Goal: Information Seeking & Learning: Check status

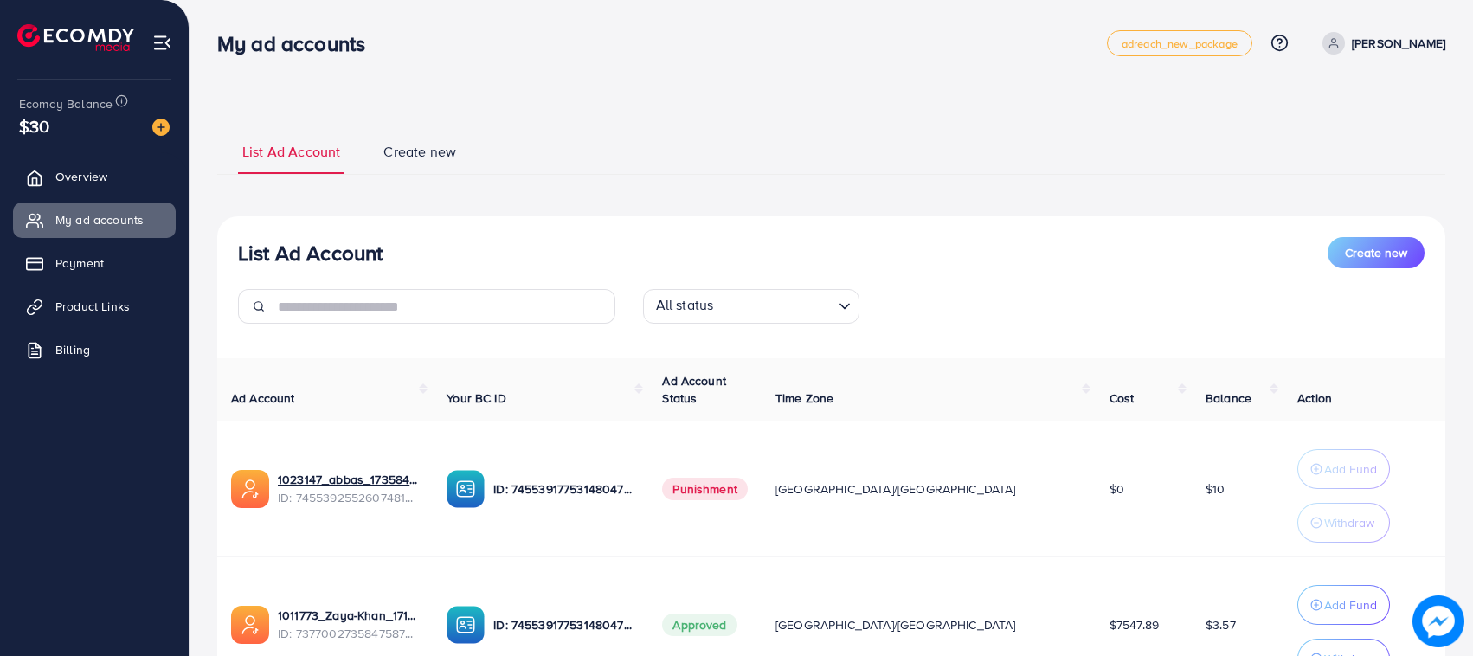
scroll to position [163, 0]
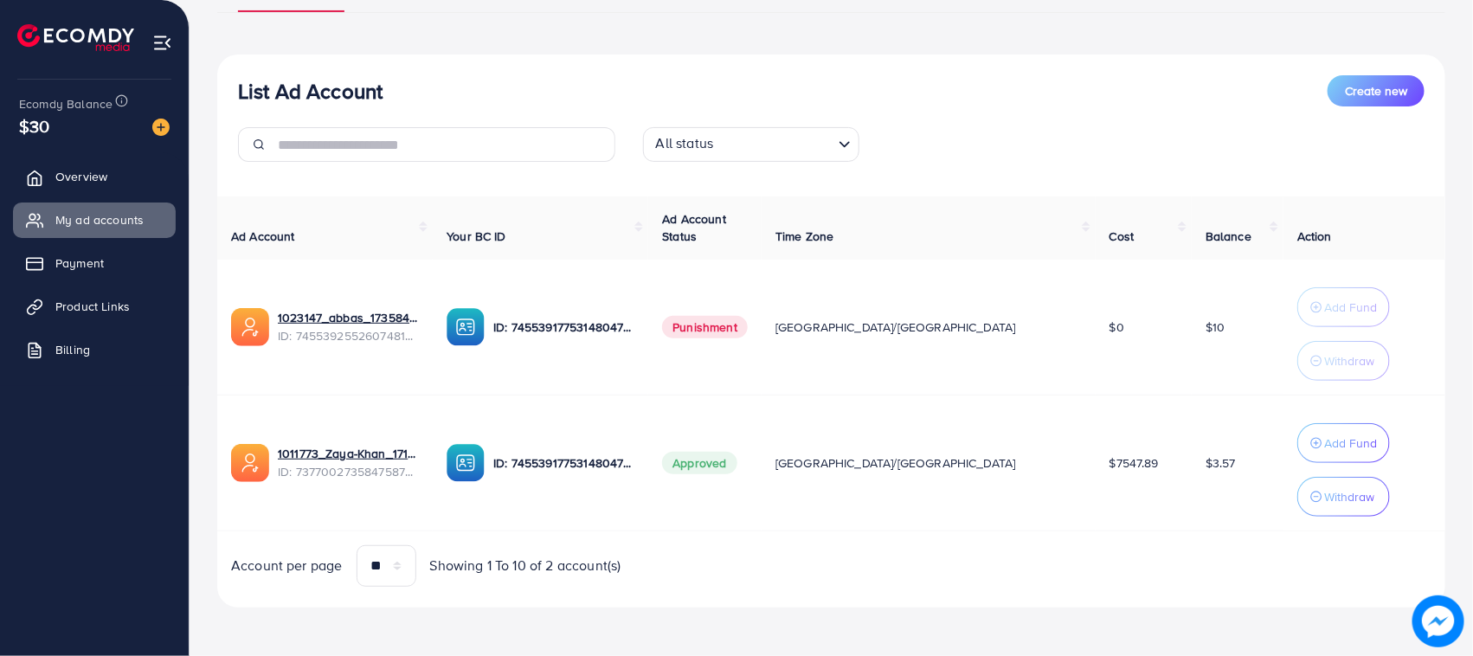
drag, startPoint x: 321, startPoint y: 80, endPoint x: 807, endPoint y: 74, distance: 486.4
click at [807, 75] on div "List Ad Account Create new" at bounding box center [831, 90] width 1186 height 31
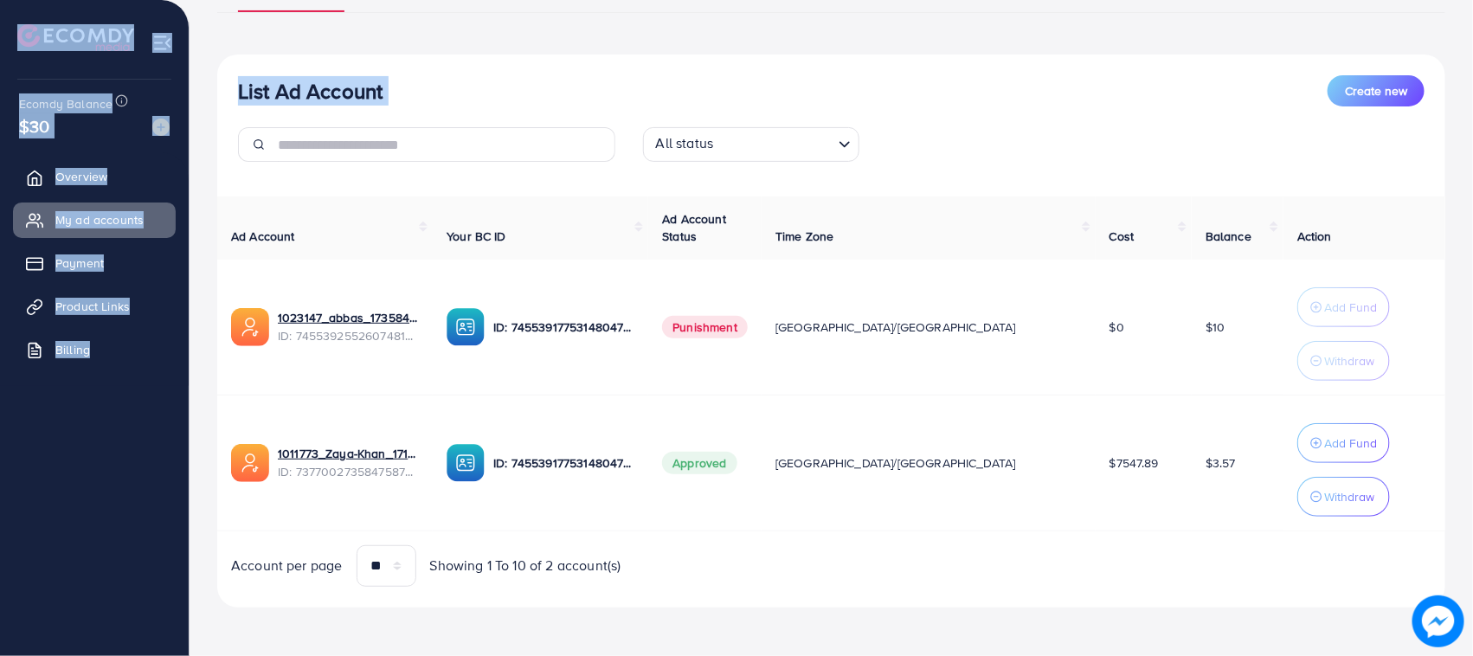
drag, startPoint x: 807, startPoint y: 74, endPoint x: 6, endPoint y: 32, distance: 802.4
click at [7, 32] on div "My ad accounts adreach_new_package Help Center Contact Support Plans and Pricin…" at bounding box center [736, 247] width 1473 height 818
click at [6, 32] on div at bounding box center [95, 30] width 190 height 61
drag, startPoint x: 6, startPoint y: 32, endPoint x: 417, endPoint y: 80, distance: 413.9
click at [417, 80] on div "My ad accounts adreach_new_package Help Center Contact Support Plans and Pricin…" at bounding box center [736, 247] width 1473 height 818
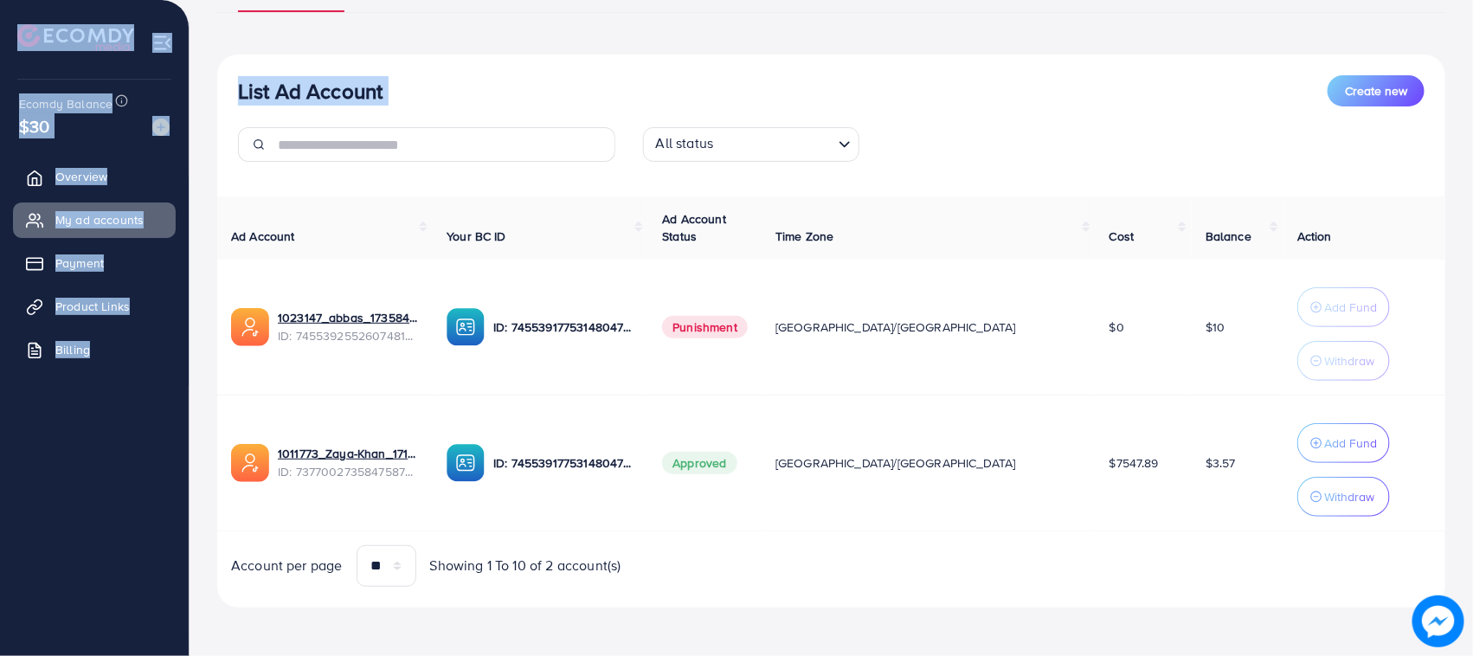
click at [417, 80] on div "List Ad Account Create new" at bounding box center [831, 90] width 1186 height 31
drag, startPoint x: 417, startPoint y: 80, endPoint x: 4, endPoint y: 50, distance: 413.9
click at [4, 50] on div "My ad accounts adreach_new_package Help Center Contact Support Plans and Pricin…" at bounding box center [736, 247] width 1473 height 818
click at [4, 50] on div at bounding box center [95, 30] width 190 height 61
drag, startPoint x: 4, startPoint y: 50, endPoint x: 154, endPoint y: 342, distance: 327.8
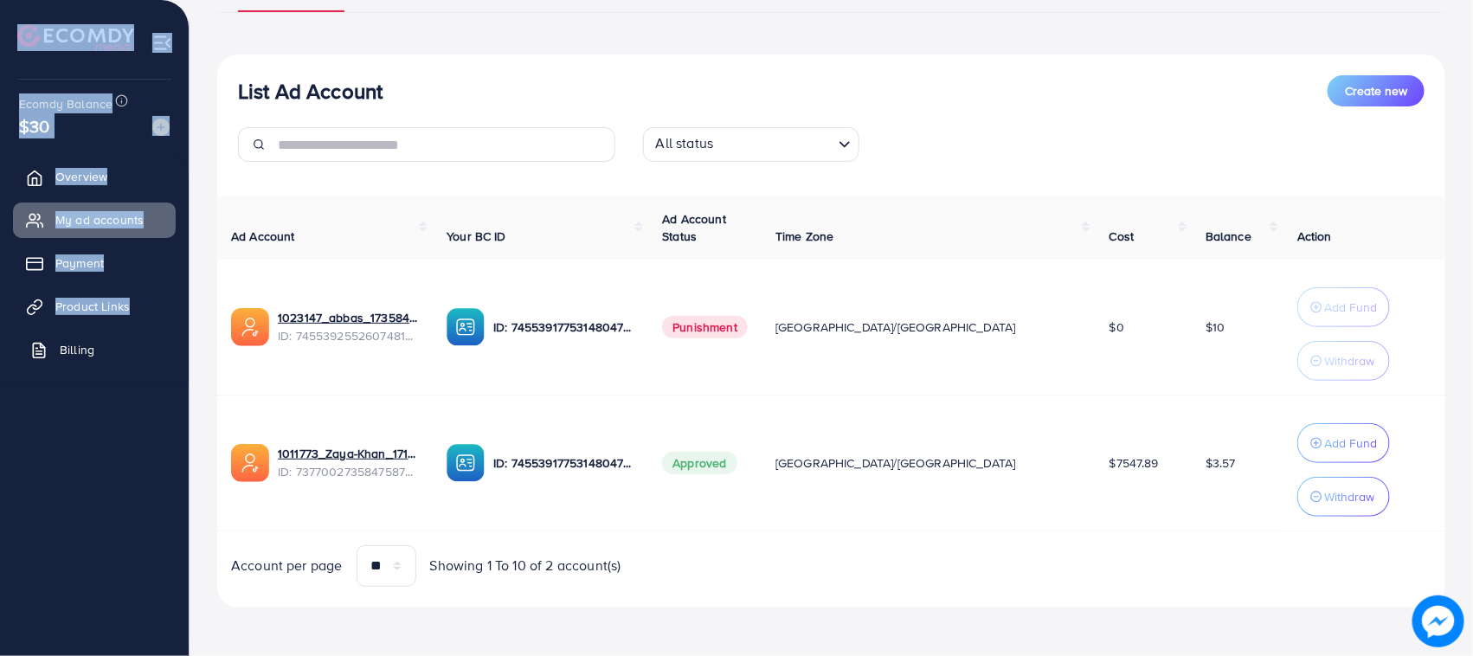
click at [173, 314] on div "Ecomdy Balance $30 Overview My ad accounts Payment Product Links Billing" at bounding box center [95, 328] width 190 height 656
click at [32, 472] on ul "Overview My ad accounts Payment Product Links Billing" at bounding box center [94, 359] width 189 height 415
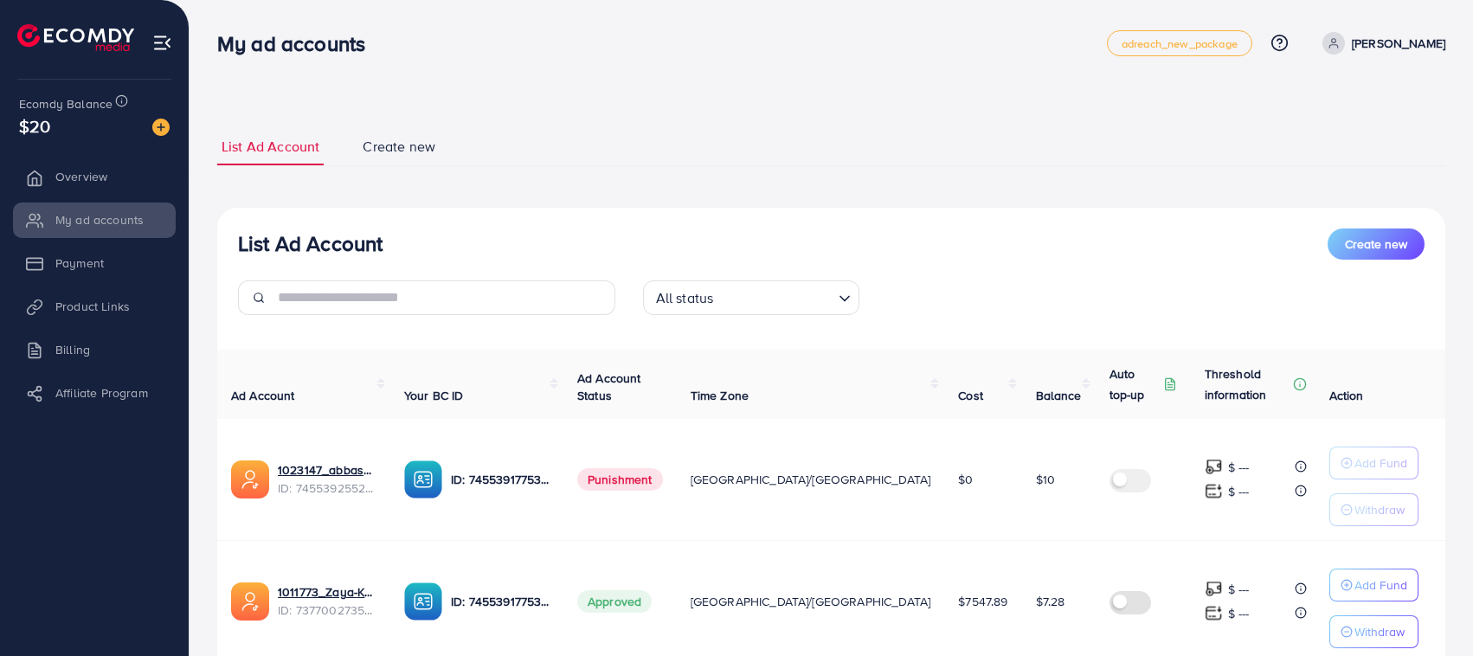
click at [521, 143] on ul "List Ad Account Create new" at bounding box center [831, 147] width 1228 height 38
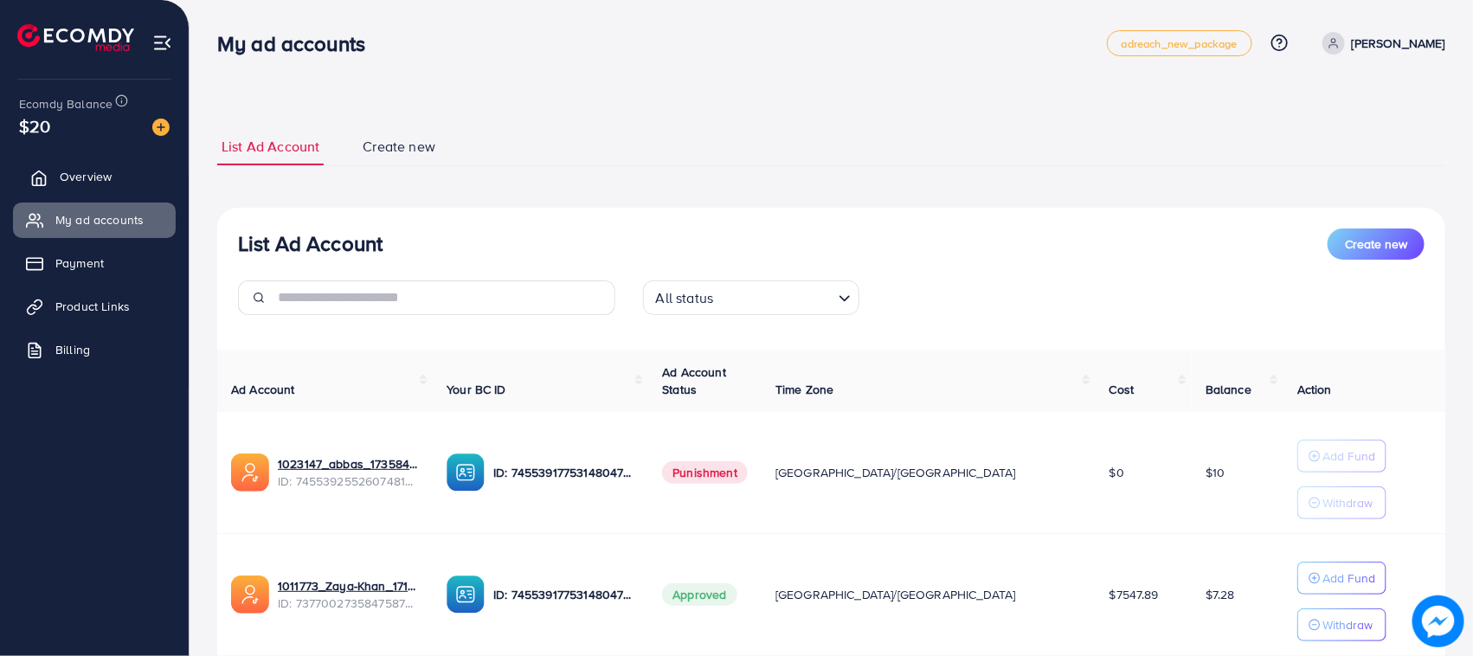
click at [98, 176] on span "Overview" at bounding box center [86, 176] width 52 height 17
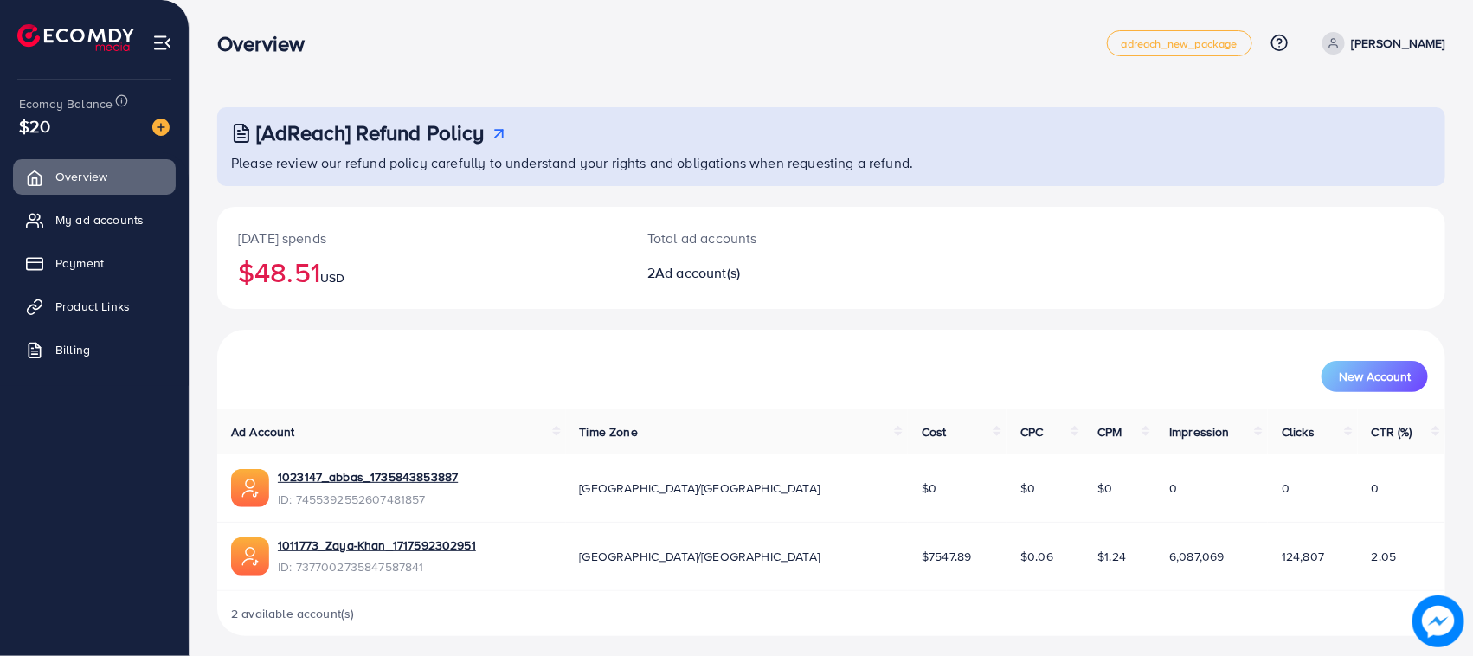
drag, startPoint x: 754, startPoint y: 200, endPoint x: 197, endPoint y: 80, distance: 569.3
click at [197, 80] on div "[AdReach] Refund Policy Please review our refund policy carefully to understand…" at bounding box center [831, 332] width 1283 height 664
click at [204, 31] on div "Overview" at bounding box center [267, 43] width 129 height 25
drag, startPoint x: 286, startPoint y: 98, endPoint x: 615, endPoint y: 249, distance: 362.0
click at [607, 248] on div "[AdReach] Refund Policy Please review our refund policy carefully to understand…" at bounding box center [831, 332] width 1283 height 664
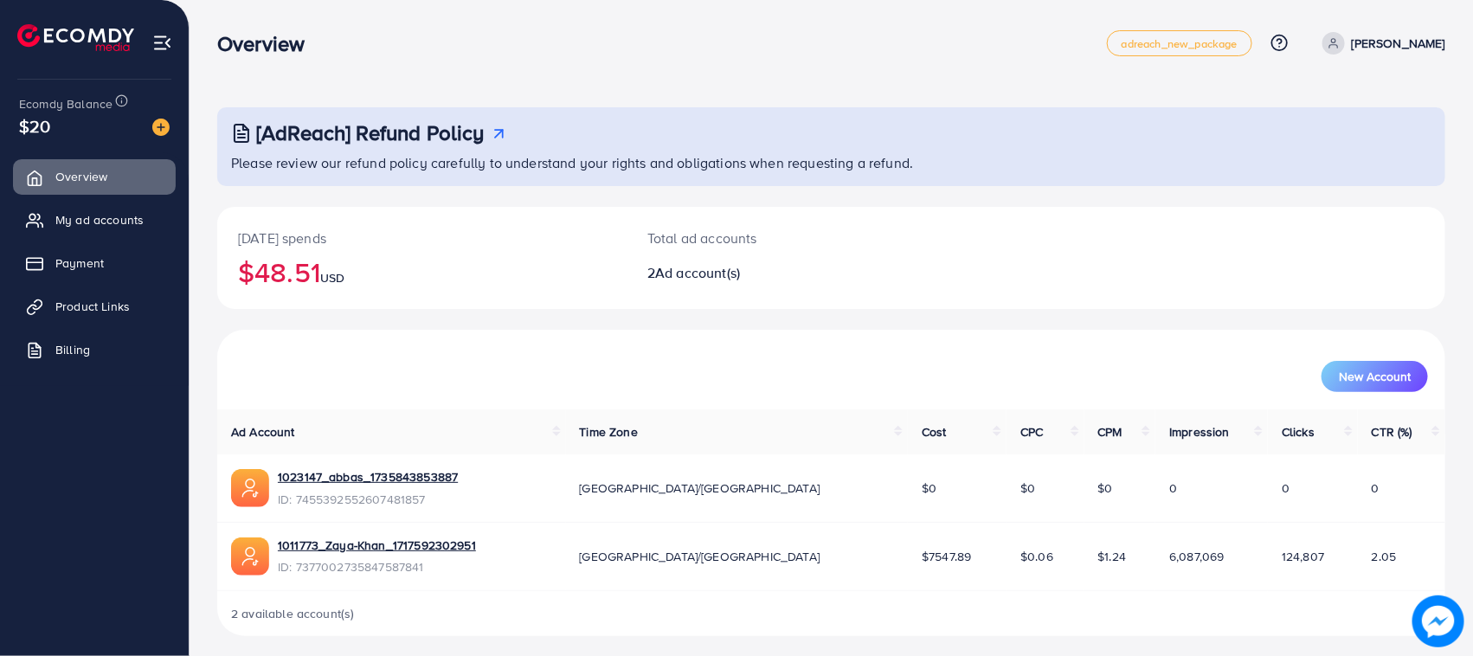
click at [762, 265] on h2 "2 Ad account(s)" at bounding box center [780, 273] width 266 height 16
click at [91, 232] on link "My ad accounts" at bounding box center [94, 219] width 163 height 35
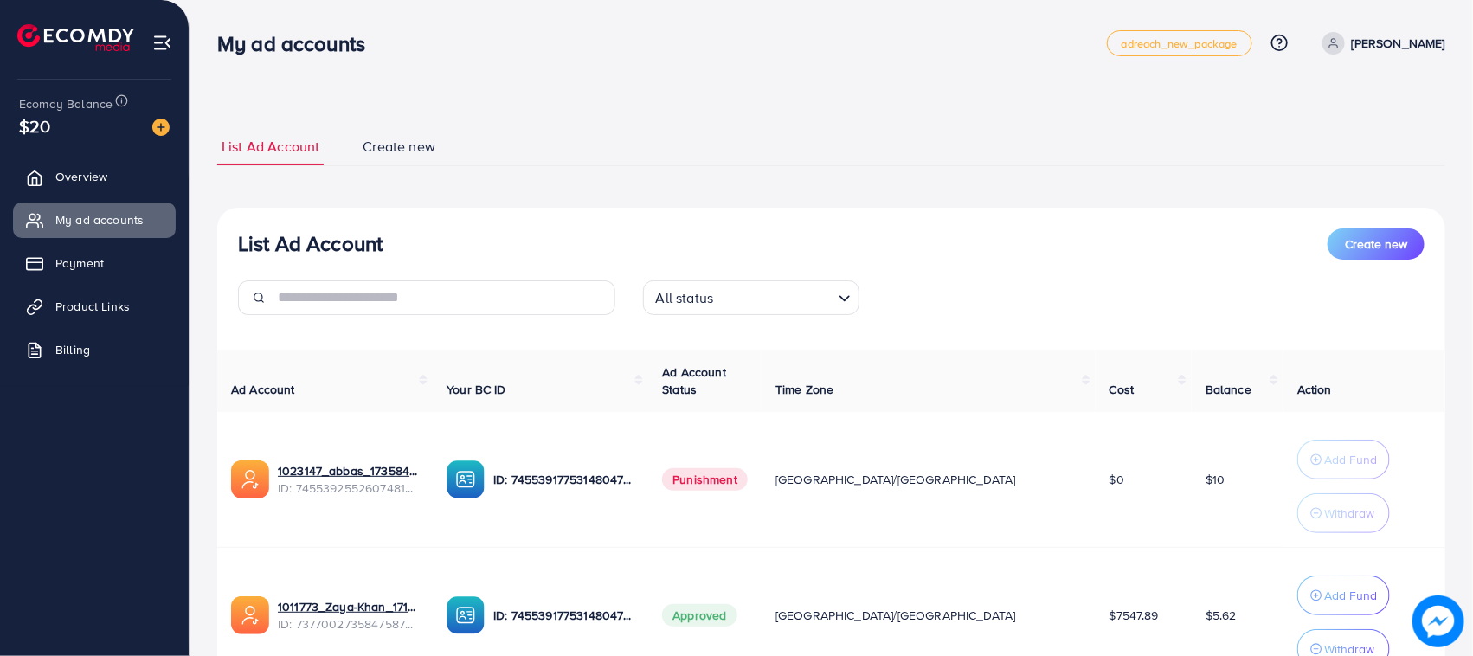
drag, startPoint x: 212, startPoint y: 41, endPoint x: 444, endPoint y: 177, distance: 269.2
click at [444, 177] on div "My ad accounts adreach_new_package Help Center Contact Support Plans and Pricin…" at bounding box center [736, 404] width 1473 height 808
click at [444, 177] on div "List Ad Account Create new List Ad Account Create new All status Loading... Ad …" at bounding box center [831, 444] width 1228 height 632
click at [286, 48] on h3 "My ad accounts" at bounding box center [298, 43] width 162 height 25
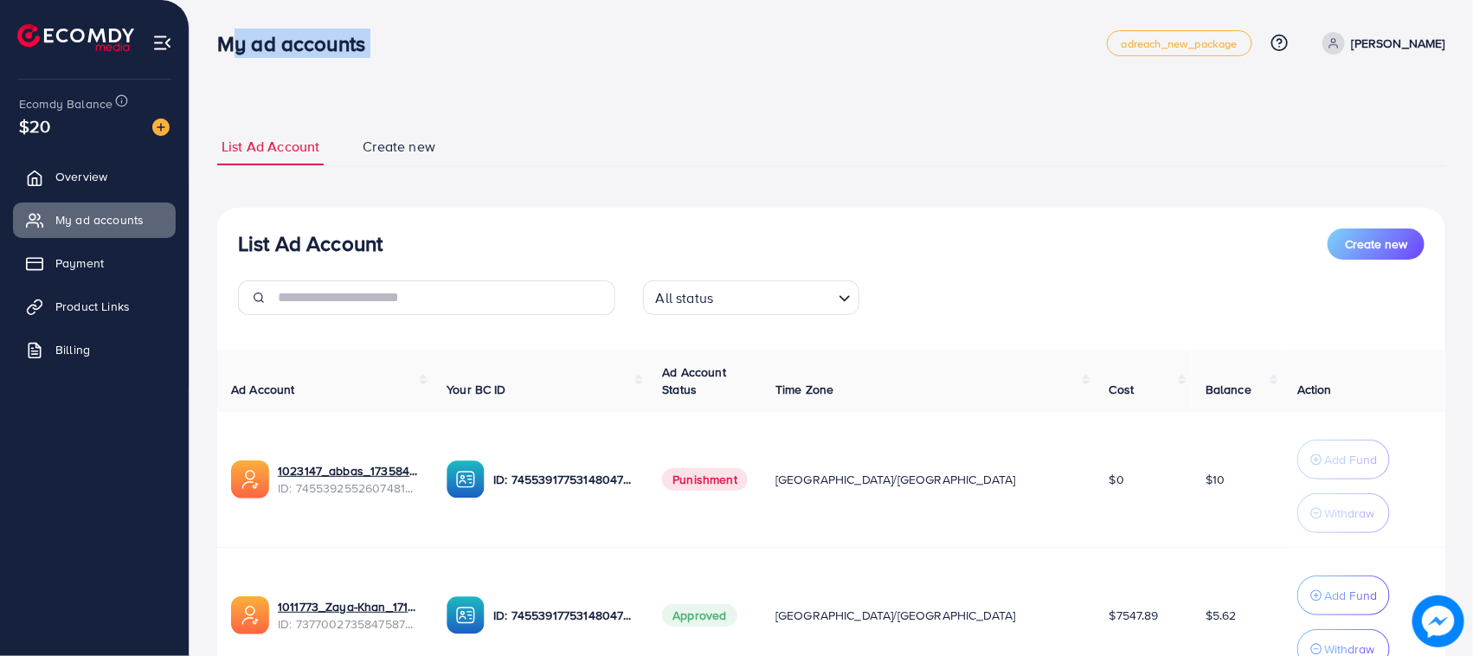
click at [286, 48] on h3 "My ad accounts" at bounding box center [298, 43] width 162 height 25
click at [584, 147] on ul "List Ad Account Create new" at bounding box center [831, 147] width 1228 height 38
drag, startPoint x: 489, startPoint y: 85, endPoint x: 720, endPoint y: 232, distance: 273.9
click at [948, 240] on div "List Ad Account Create new" at bounding box center [831, 243] width 1186 height 31
click at [128, 171] on link "Overview" at bounding box center [94, 176] width 163 height 35
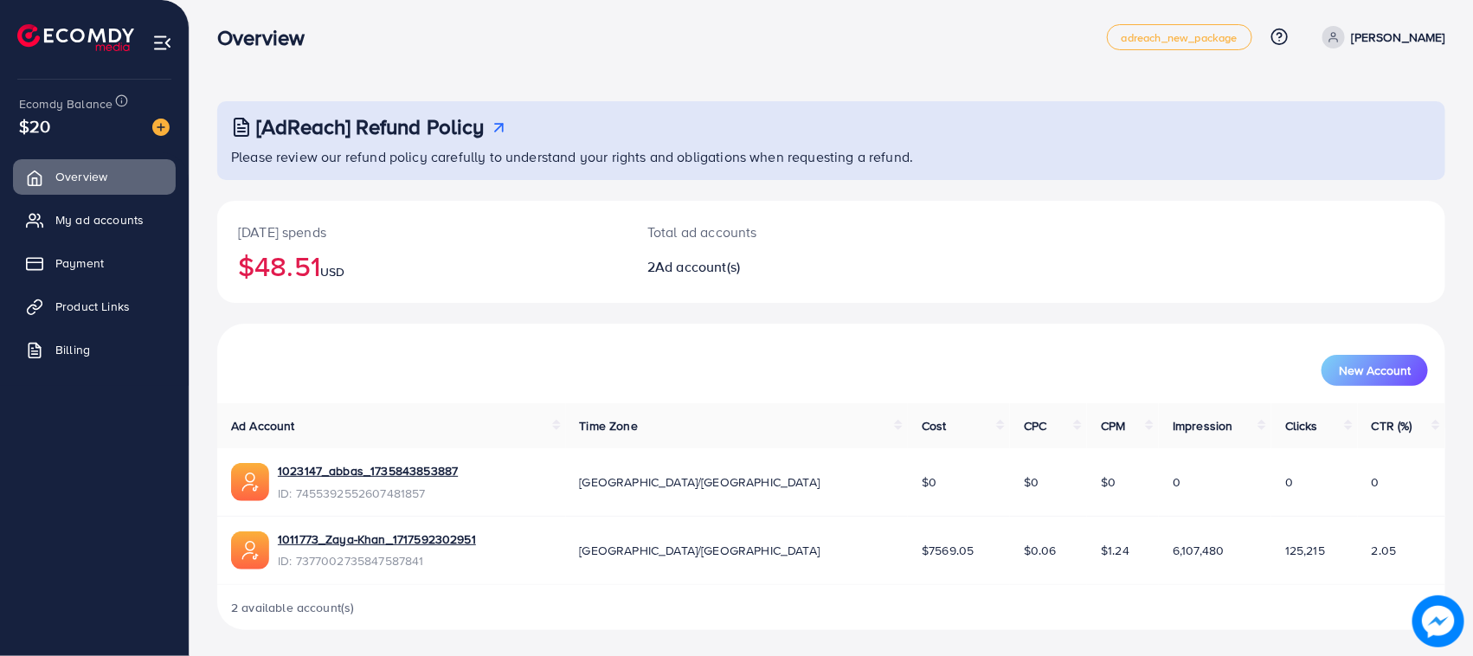
scroll to position [7, 0]
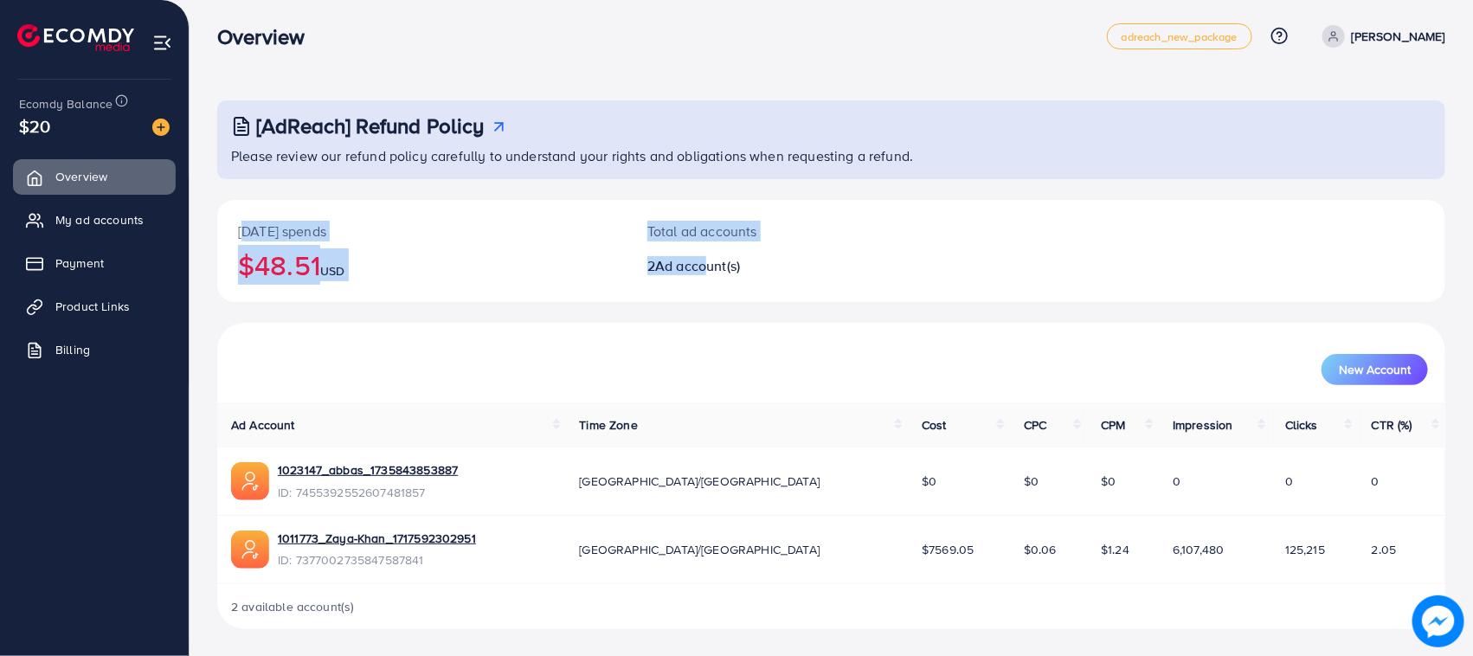
drag, startPoint x: 226, startPoint y: 221, endPoint x: 714, endPoint y: 287, distance: 492.6
click at [714, 287] on div "[DATE] spends $48.51 USD Total ad accounts 2 Ad account(s)" at bounding box center [831, 251] width 1228 height 102
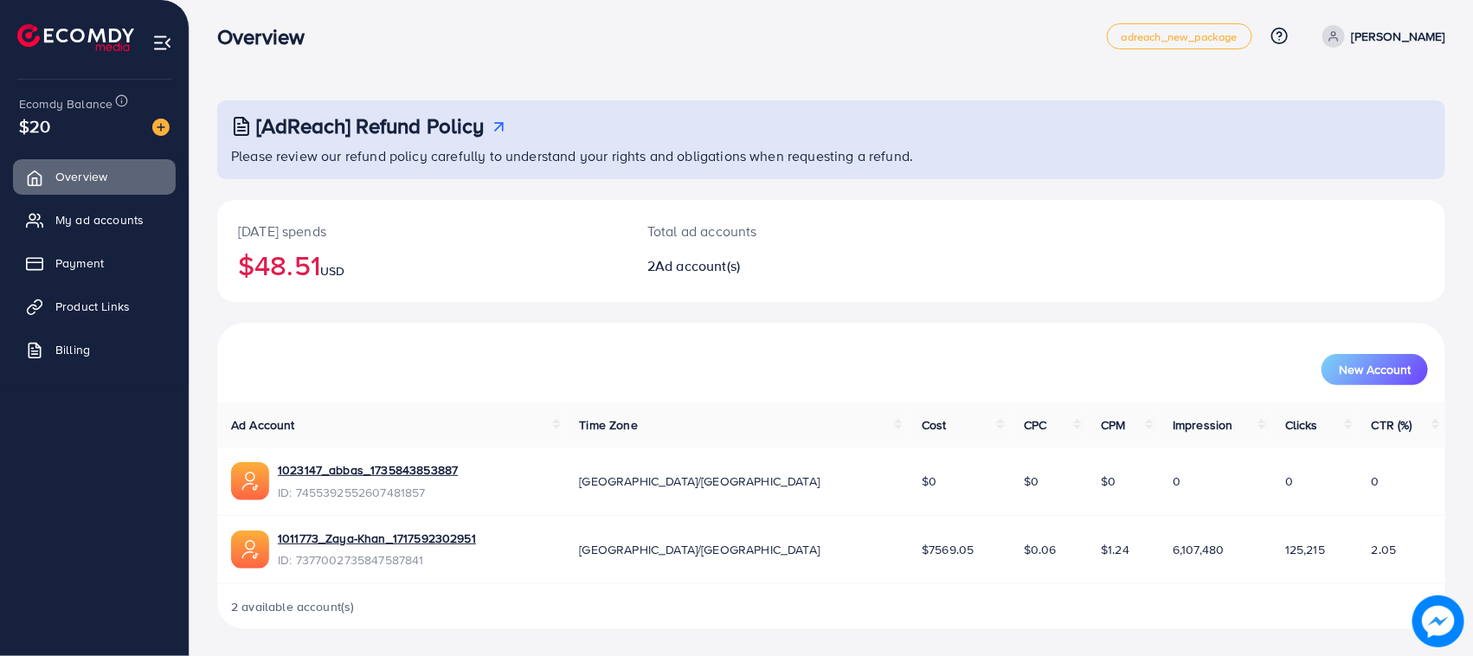
click at [737, 279] on div "Total ad accounts 2 Ad account(s)" at bounding box center [780, 251] width 307 height 102
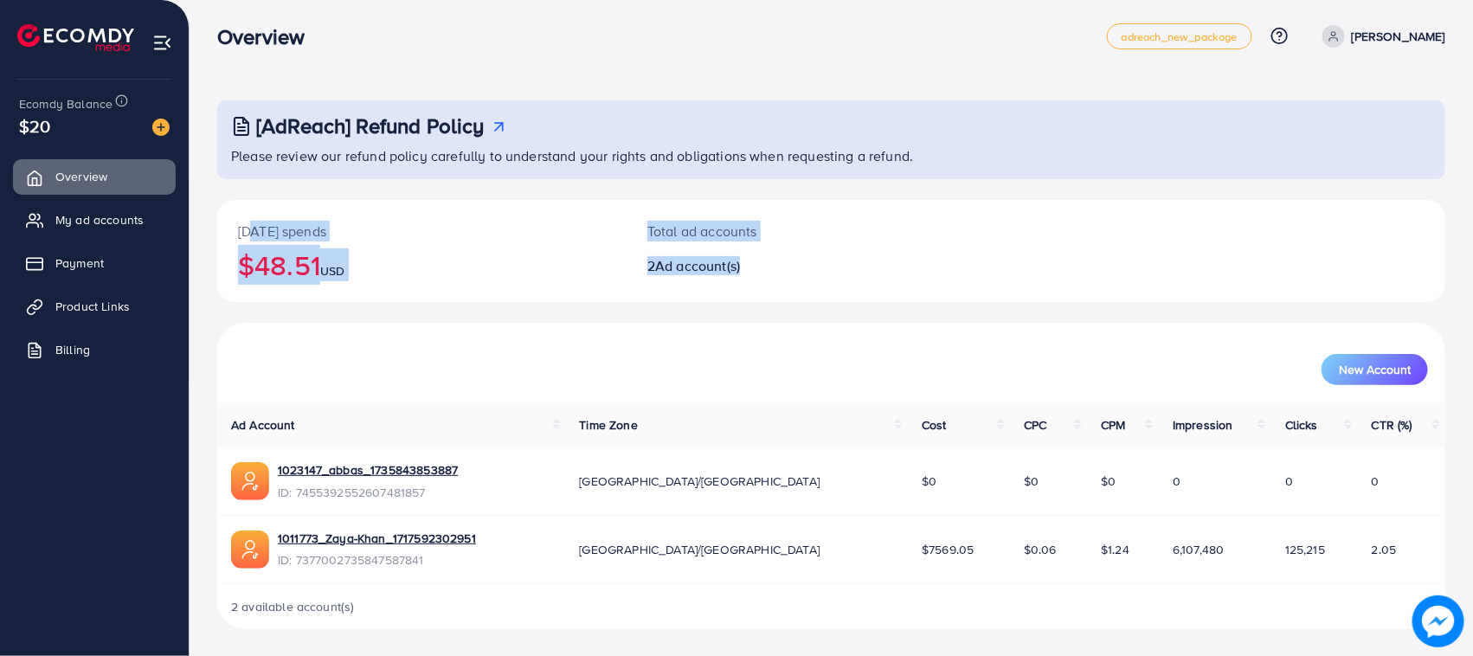
drag, startPoint x: 745, startPoint y: 270, endPoint x: 243, endPoint y: 209, distance: 505.7
click at [243, 209] on div "[DATE] spends $48.51 USD Total ad accounts 2 Ad account(s)" at bounding box center [831, 251] width 1228 height 102
click at [243, 209] on div "[DATE] spends $48.51 USD" at bounding box center [421, 251] width 409 height 102
drag, startPoint x: 242, startPoint y: 209, endPoint x: 744, endPoint y: 318, distance: 513.6
click at [744, 318] on div "[DATE] spends $48.51 USD Total ad accounts 2 Ad account(s)" at bounding box center [831, 261] width 1228 height 123
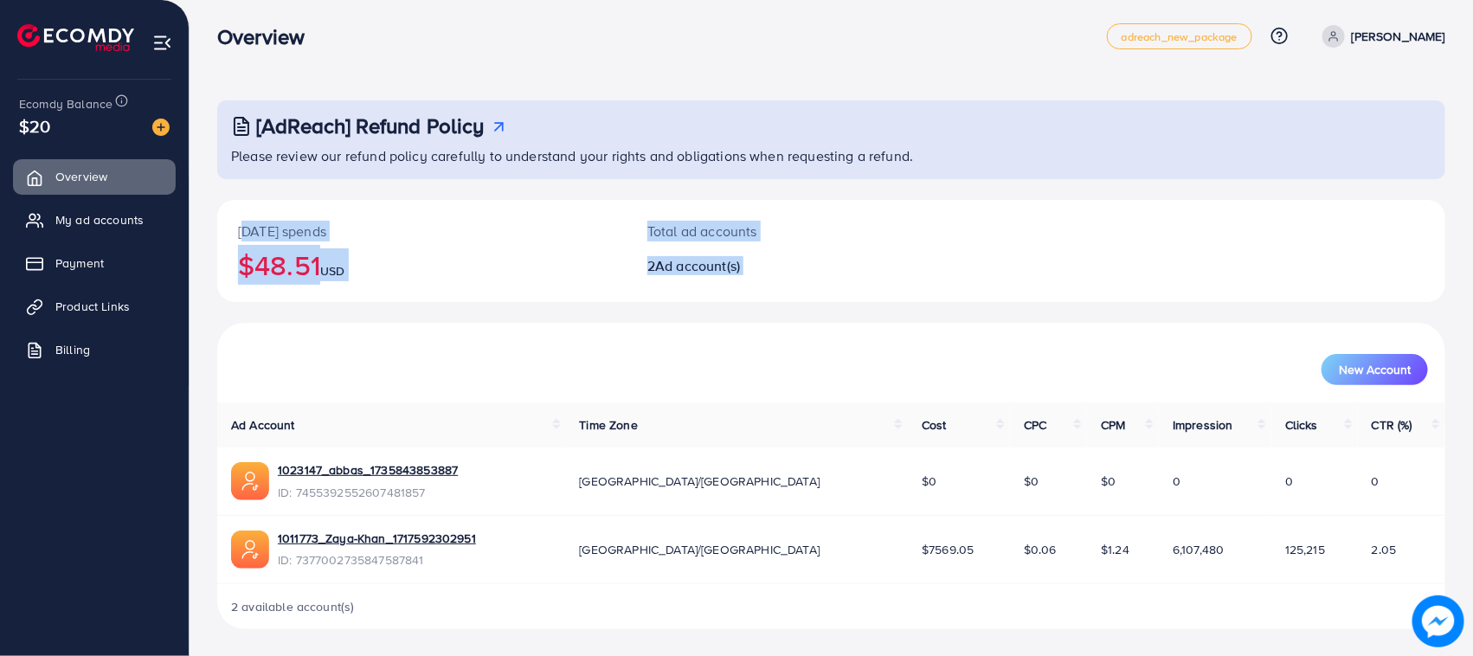
click at [744, 318] on div "[DATE] spends $48.51 USD Total ad accounts 2 Ad account(s)" at bounding box center [831, 261] width 1228 height 123
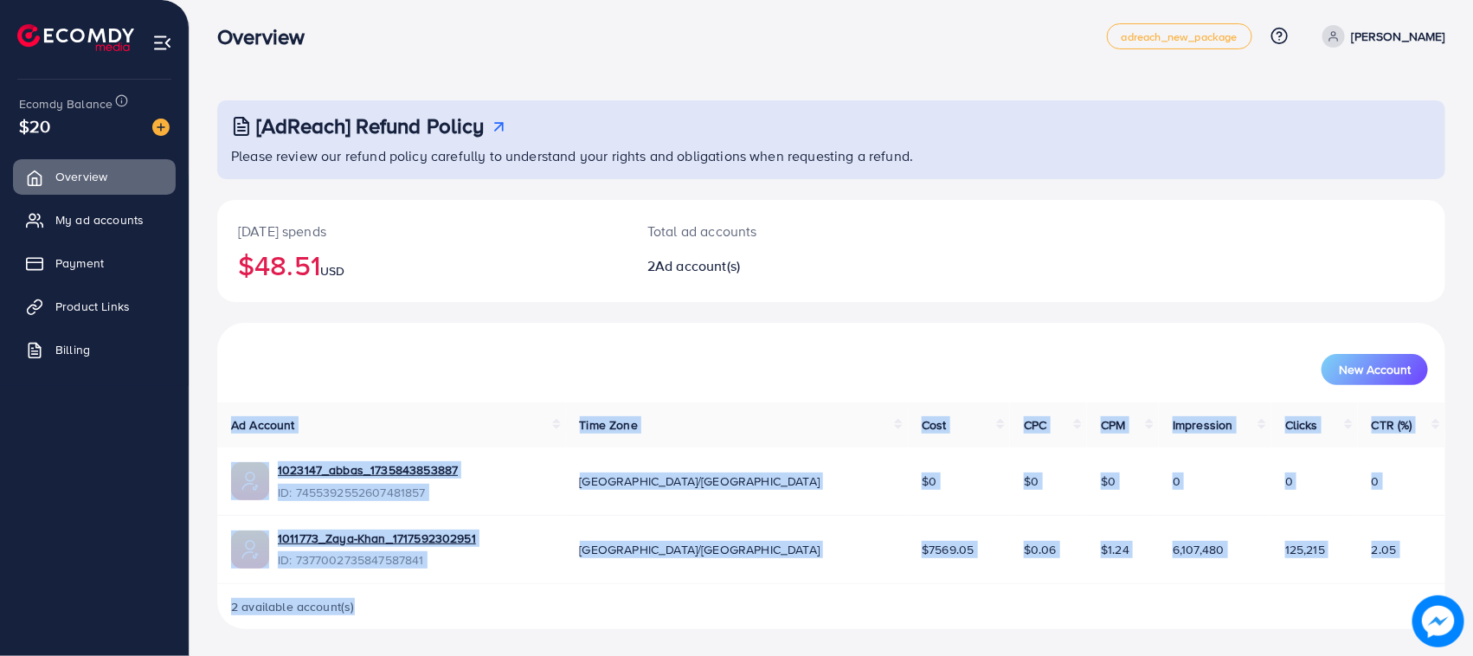
drag, startPoint x: 230, startPoint y: 414, endPoint x: 1339, endPoint y: 638, distance: 1131.0
click at [1339, 638] on div "[AdReach] Refund Policy Please review our refund policy carefully to understand…" at bounding box center [831, 325] width 1283 height 664
